Goal: Task Accomplishment & Management: Complete application form

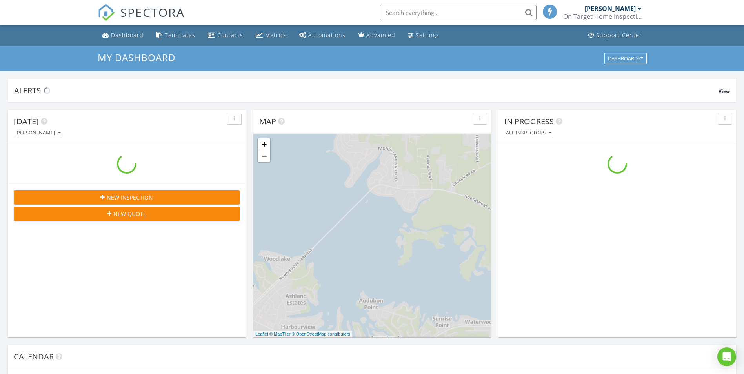
scroll to position [726, 756]
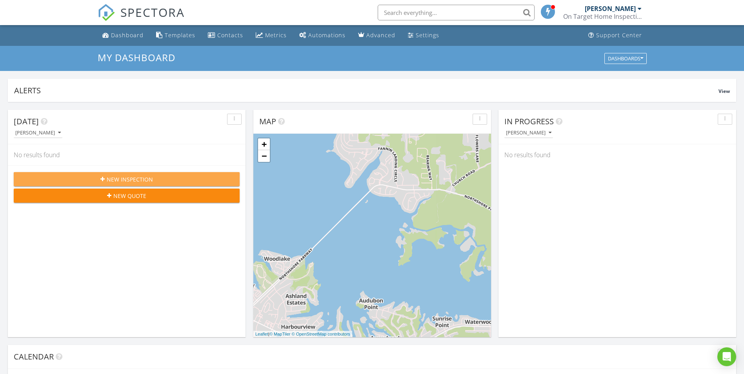
click at [123, 182] on span "New Inspection" at bounding box center [130, 179] width 46 height 8
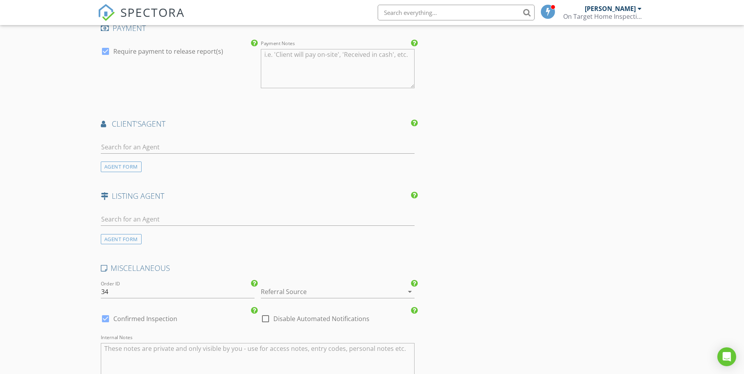
scroll to position [627, 0]
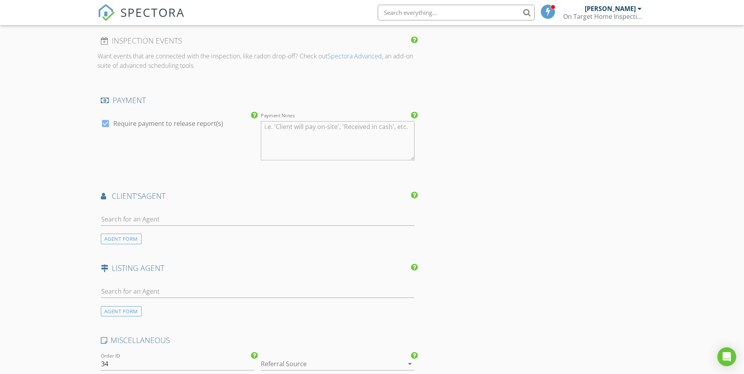
click at [161, 212] on div at bounding box center [258, 220] width 314 height 25
click at [154, 216] on input "text" at bounding box center [258, 219] width 314 height 13
type input "j"
